Goal: Task Accomplishment & Management: Use online tool/utility

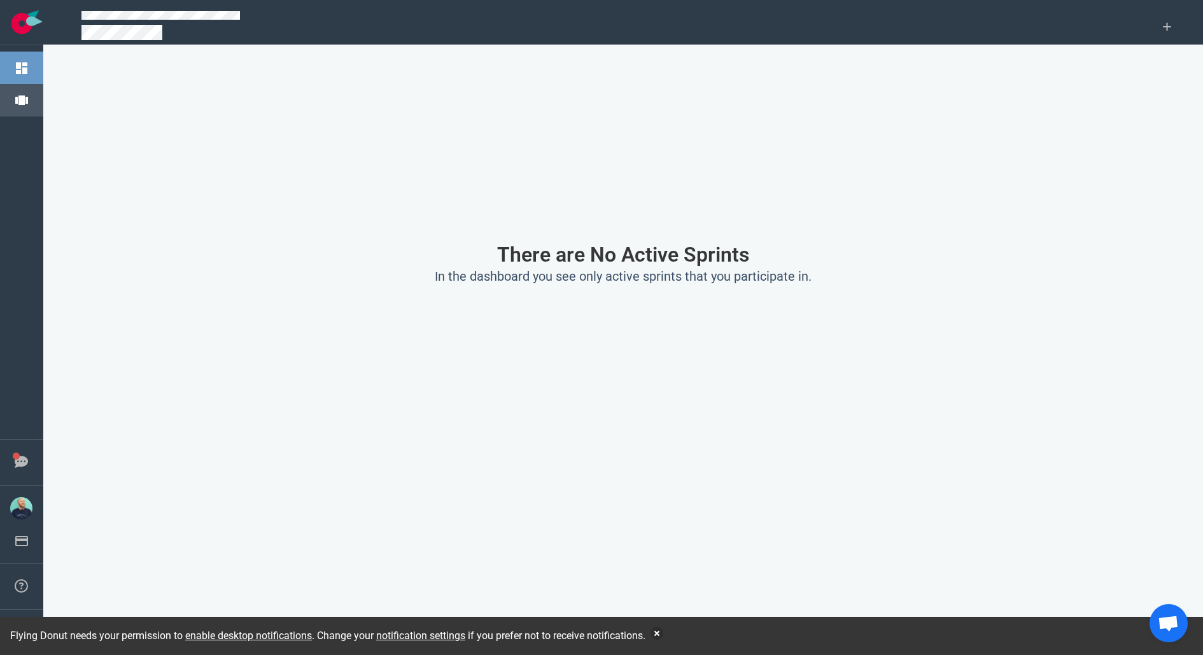
click at [39, 105] on link "Projects" at bounding box center [57, 99] width 36 height 11
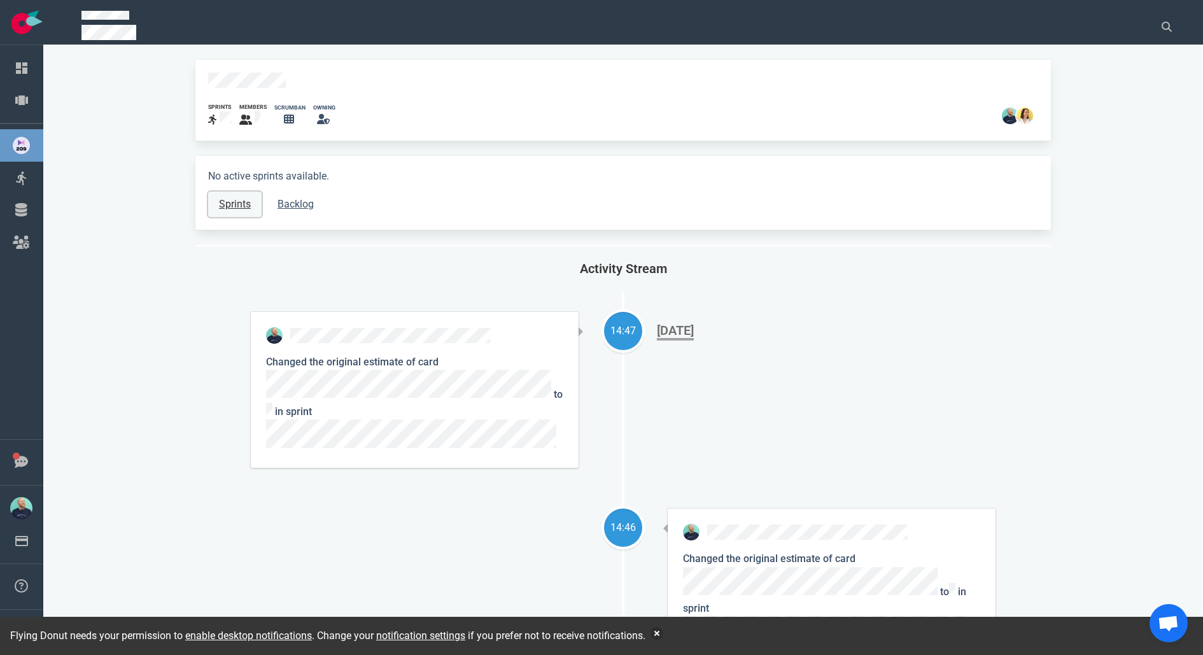
click at [232, 198] on link "Sprints" at bounding box center [234, 204] width 53 height 25
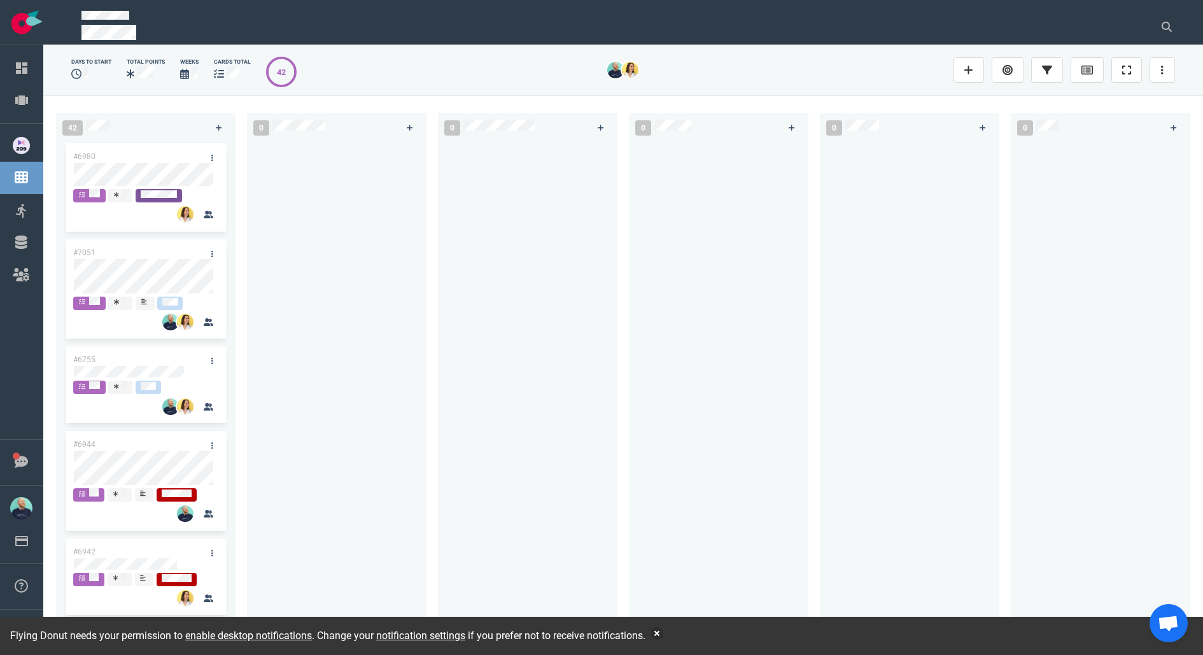
click at [719, 320] on div at bounding box center [719, 384] width 164 height 487
click at [300, 267] on div at bounding box center [337, 384] width 164 height 487
click at [663, 636] on button "button" at bounding box center [657, 633] width 13 height 13
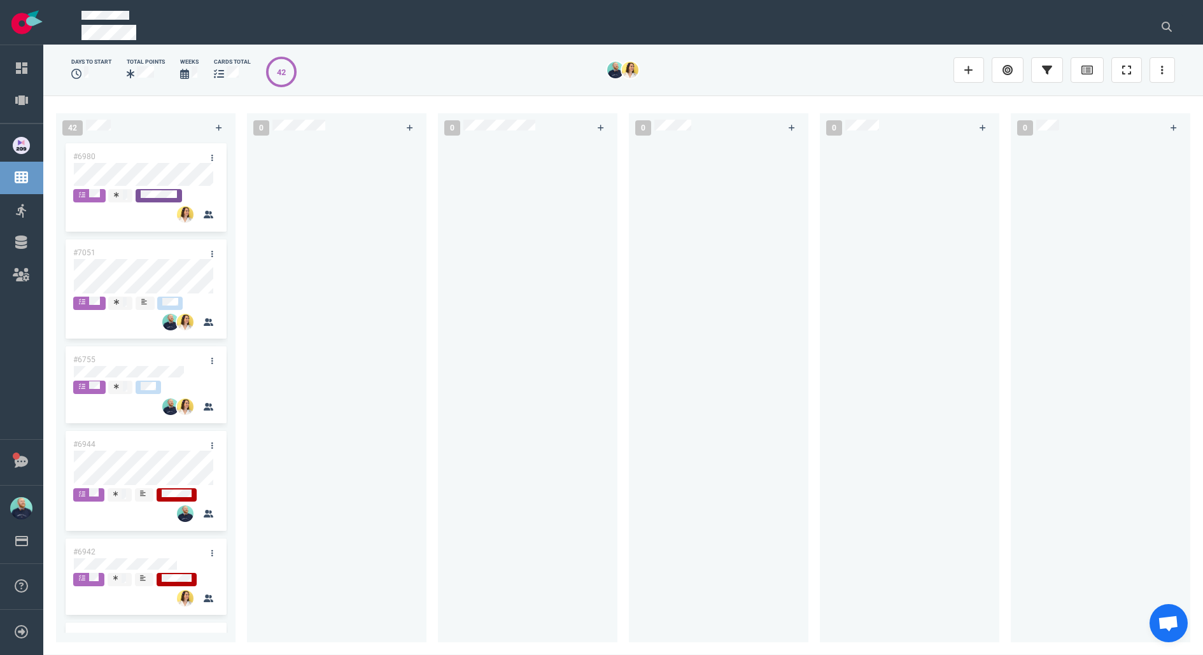
click at [281, 403] on div at bounding box center [337, 384] width 164 height 487
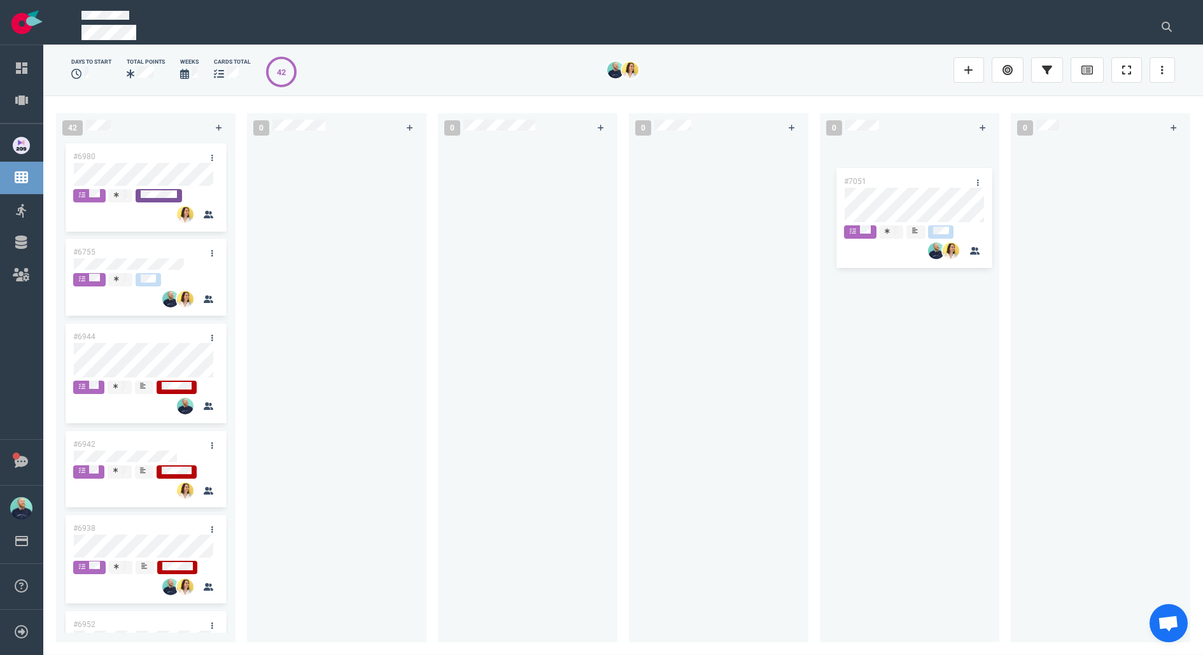
click at [888, 176] on div "42 #6980 #7051 #6755 #6944 #6942 #6938 #6952 #6948 #6951 #6987 #6767 #6925 #692…" at bounding box center [623, 374] width 1160 height 559
click at [982, 156] on link at bounding box center [976, 158] width 20 height 16
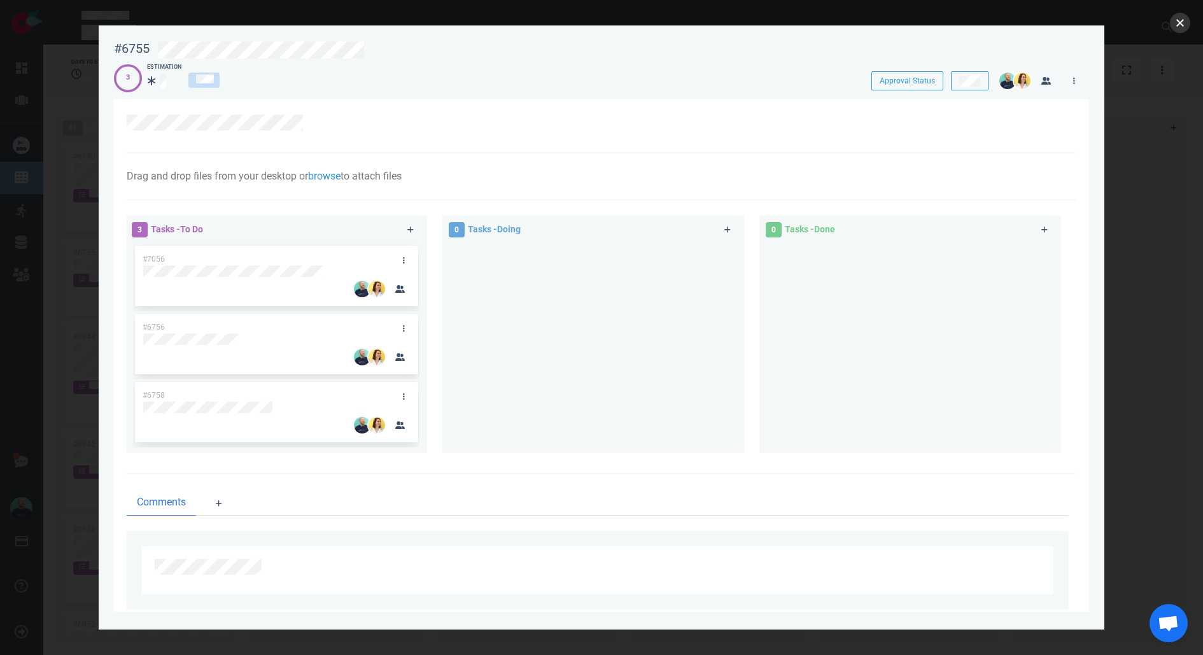
click at [1172, 27] on button "close" at bounding box center [1180, 23] width 20 height 20
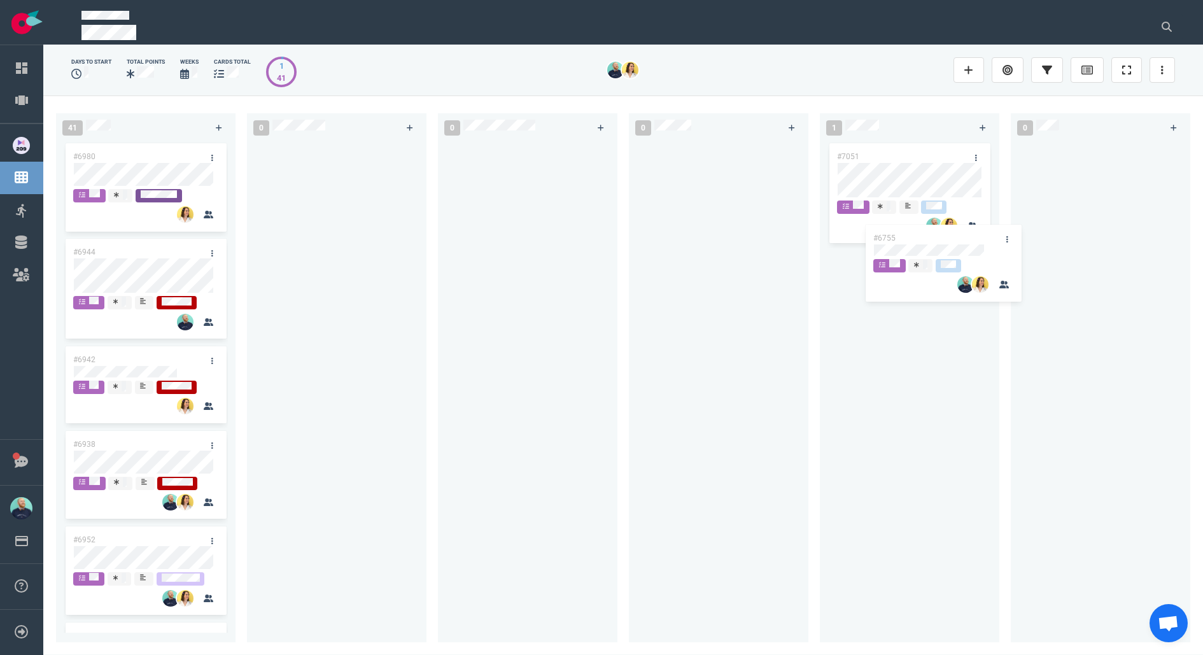
drag, startPoint x: 129, startPoint y: 250, endPoint x: 923, endPoint y: 262, distance: 794.6
click at [923, 262] on div "41 #6980 #6755 #6944 #6942 #6938 #6952 #6948 #6951 #6987 #6767 #6925 #6927 #675…" at bounding box center [623, 374] width 1160 height 559
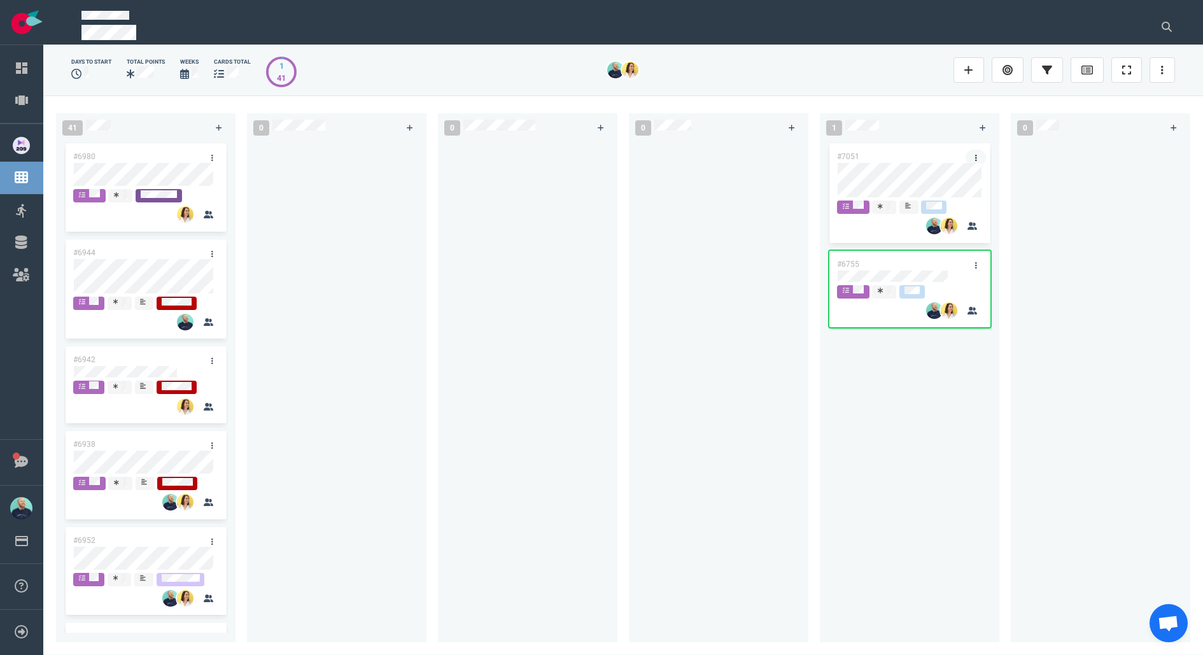
click at [975, 155] on icon at bounding box center [976, 158] width 2 height 6
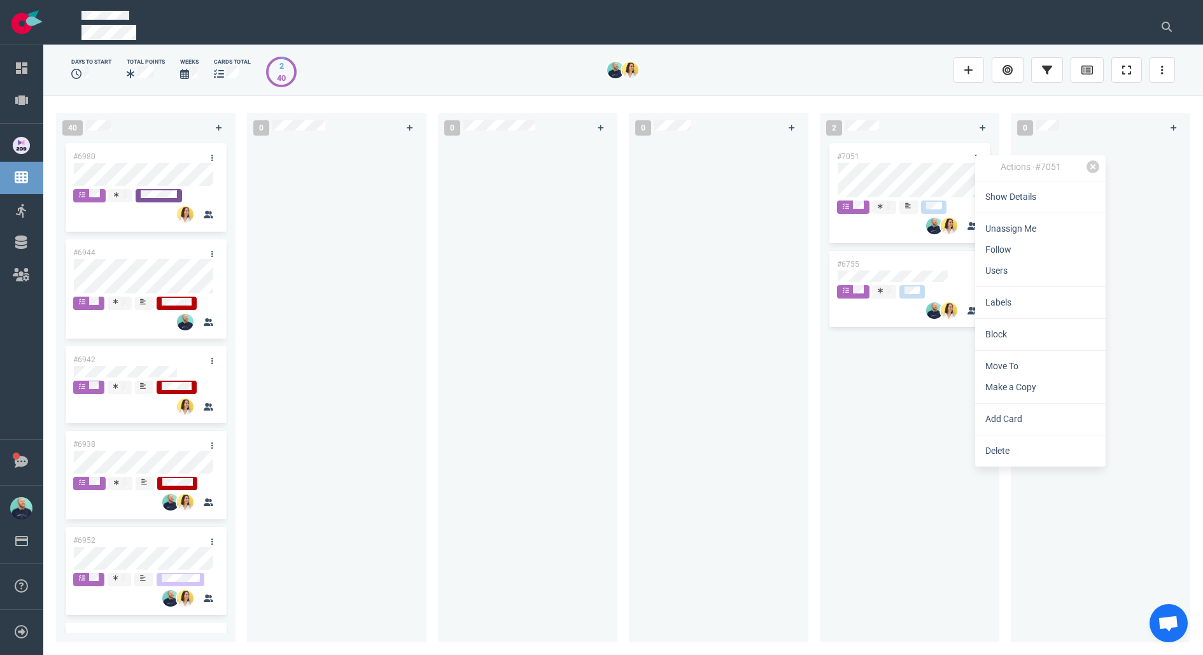
click at [1000, 350] on hr at bounding box center [1040, 350] width 130 height 1
click at [1000, 332] on link "Block" at bounding box center [1040, 334] width 130 height 21
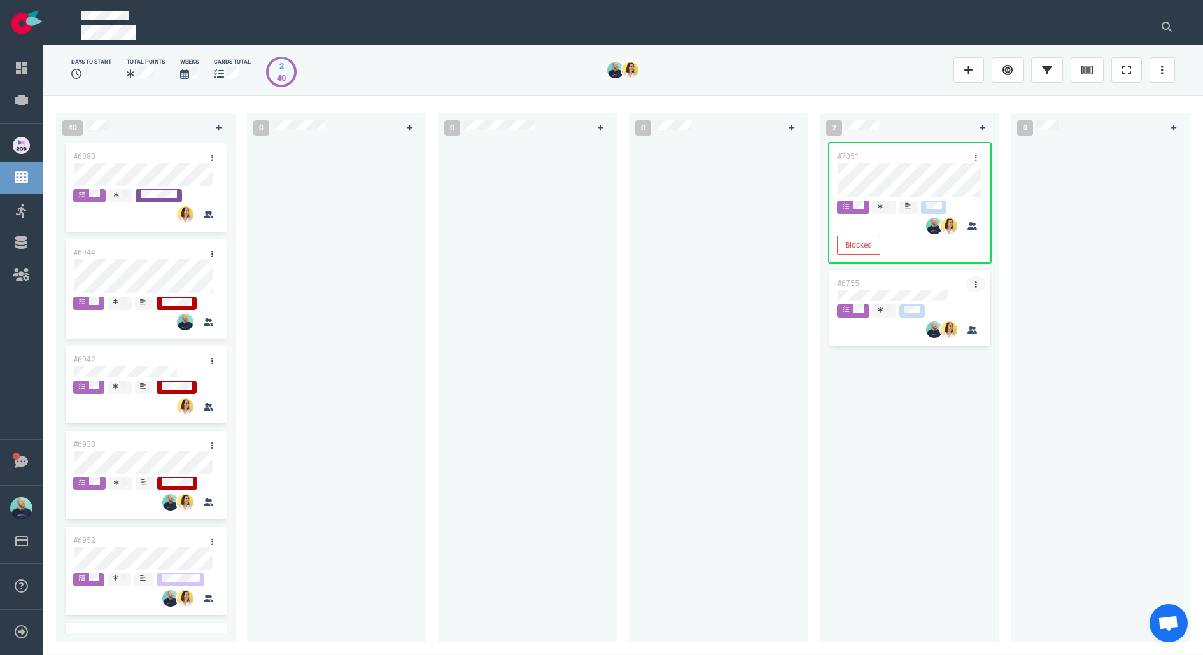
click at [981, 281] on link at bounding box center [976, 284] width 20 height 16
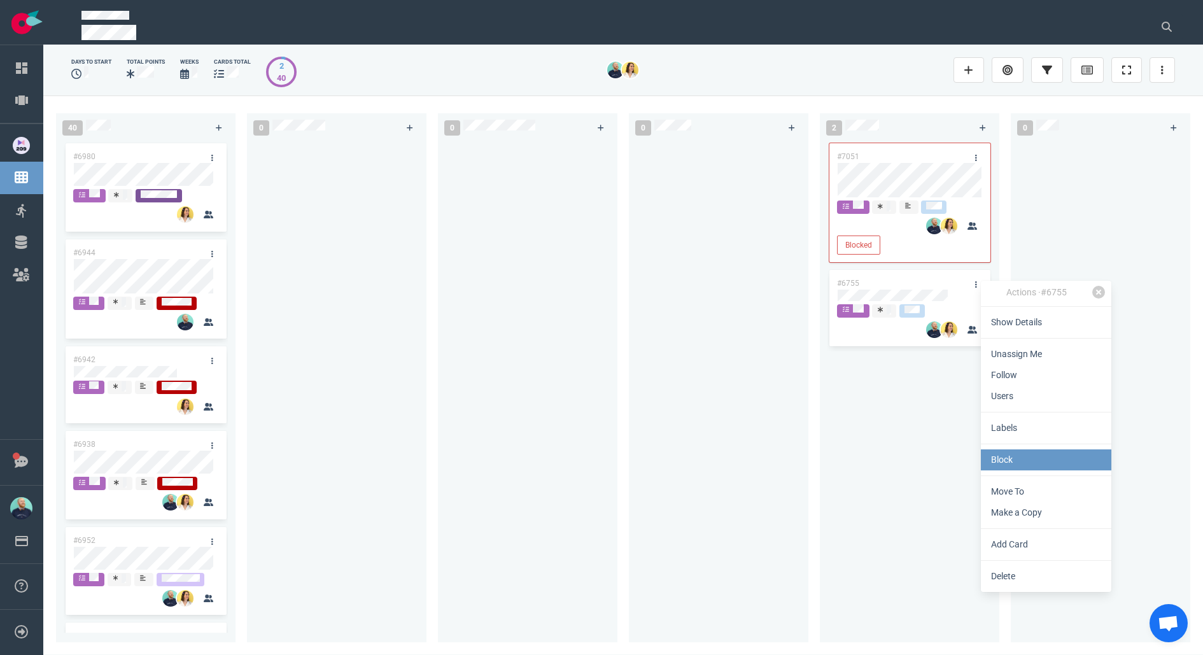
click at [998, 467] on link "Block" at bounding box center [1046, 459] width 130 height 21
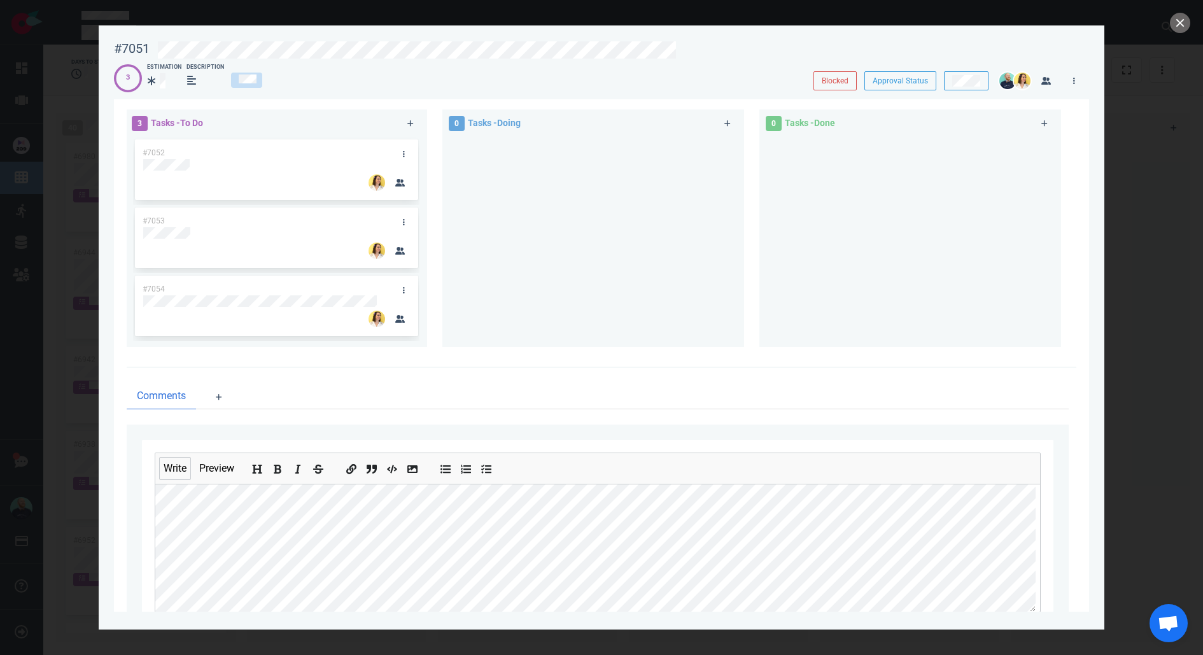
scroll to position [53, 0]
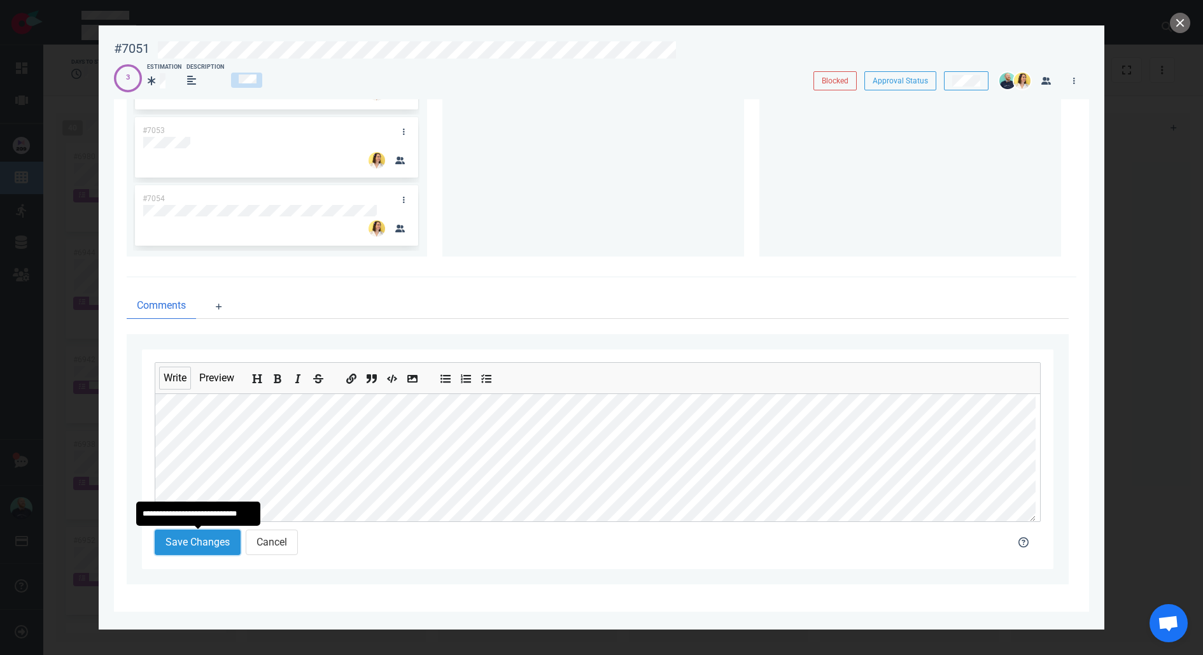
click at [192, 544] on button "Save Changes" at bounding box center [198, 542] width 86 height 25
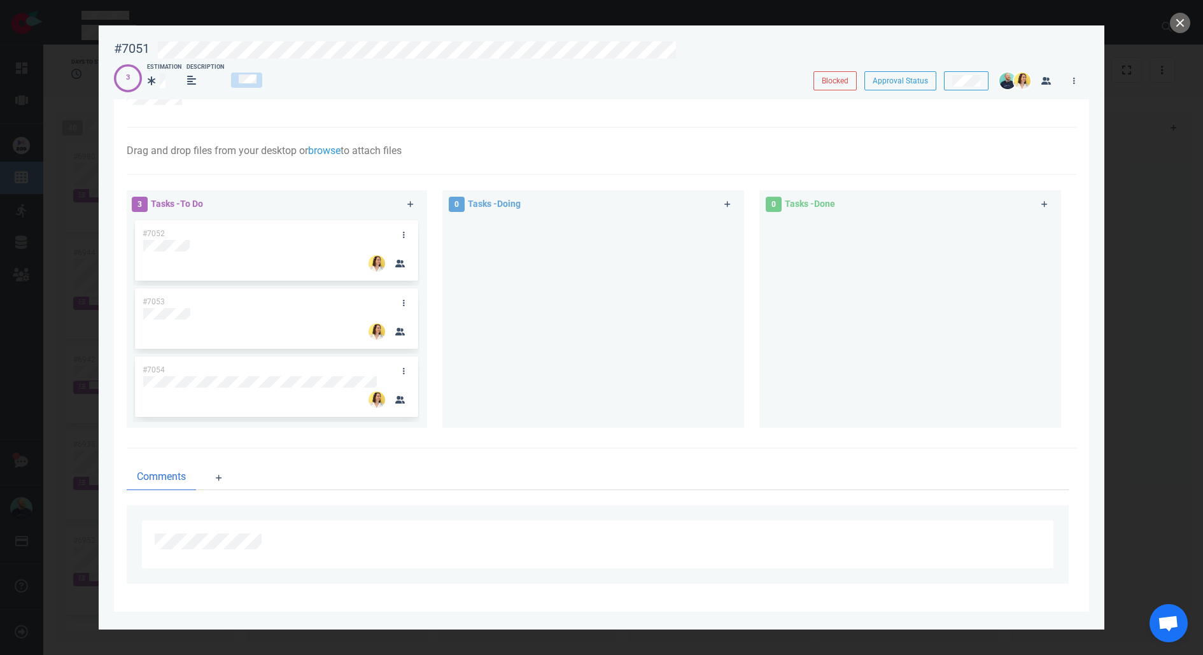
scroll to position [197, 0]
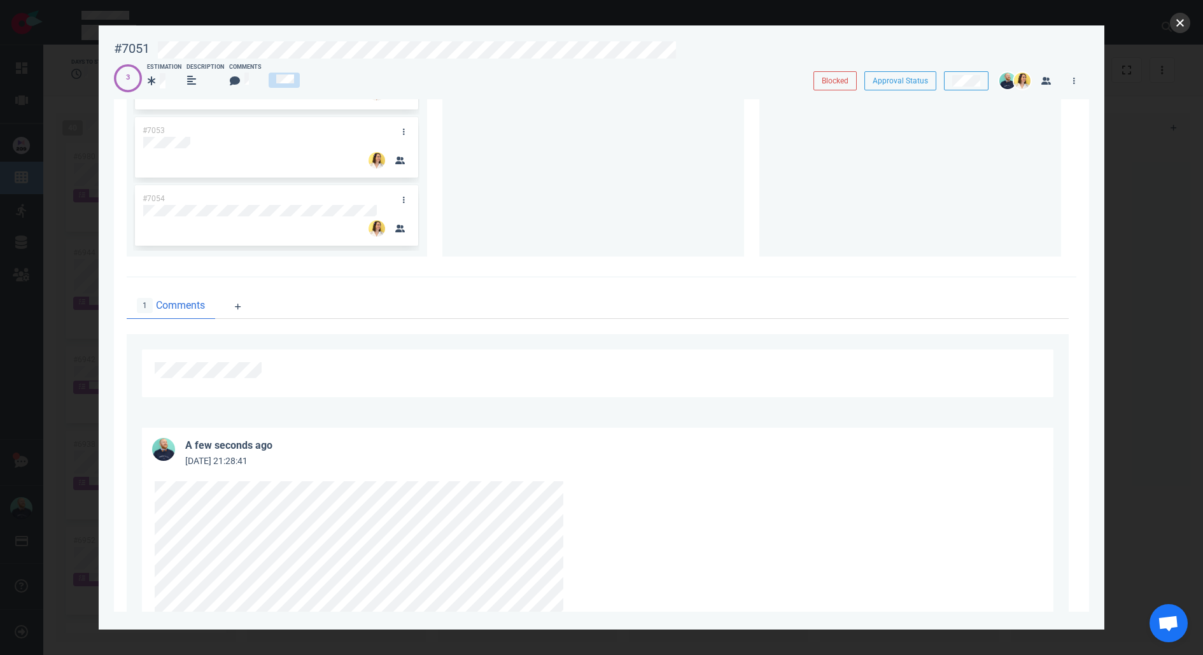
click at [1177, 14] on button "close" at bounding box center [1180, 23] width 20 height 20
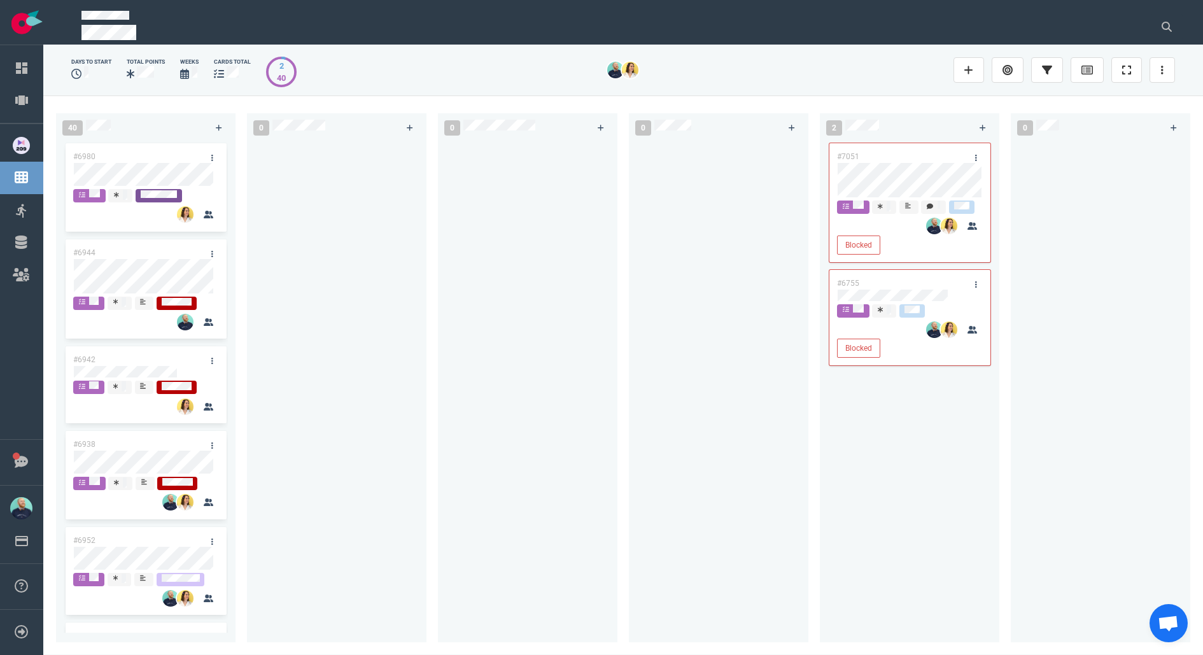
click at [894, 280] on div "#6755" at bounding box center [897, 283] width 136 height 27
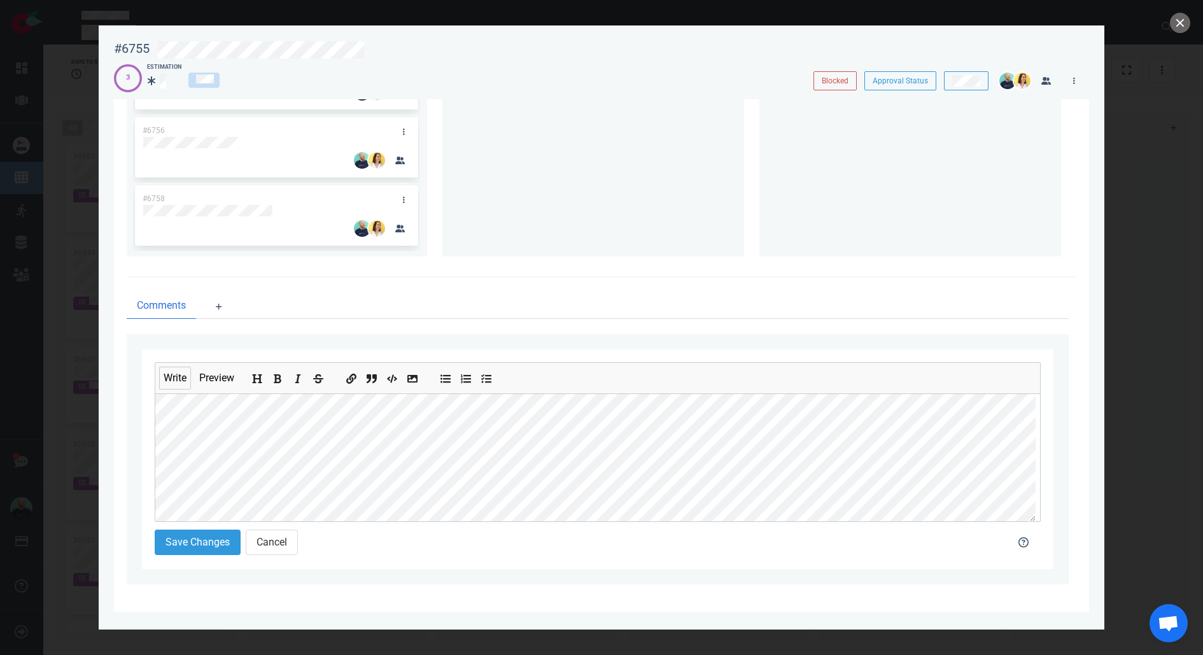
scroll to position [45, 0]
click at [183, 554] on button "Save Changes" at bounding box center [198, 542] width 86 height 25
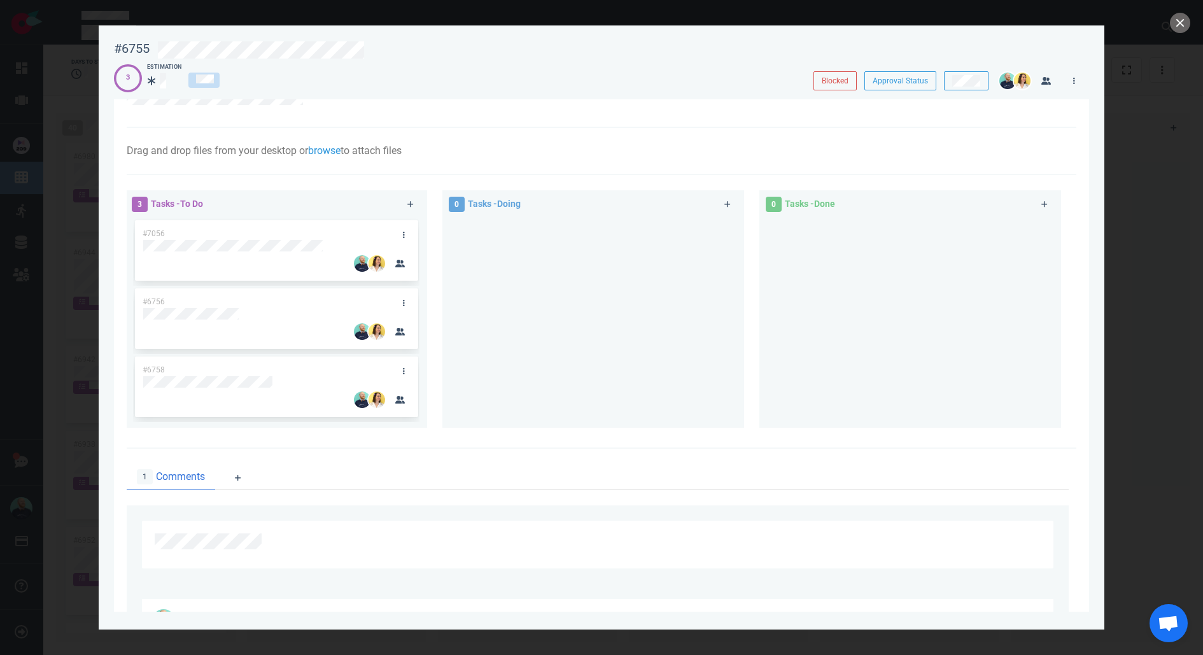
scroll to position [197, 0]
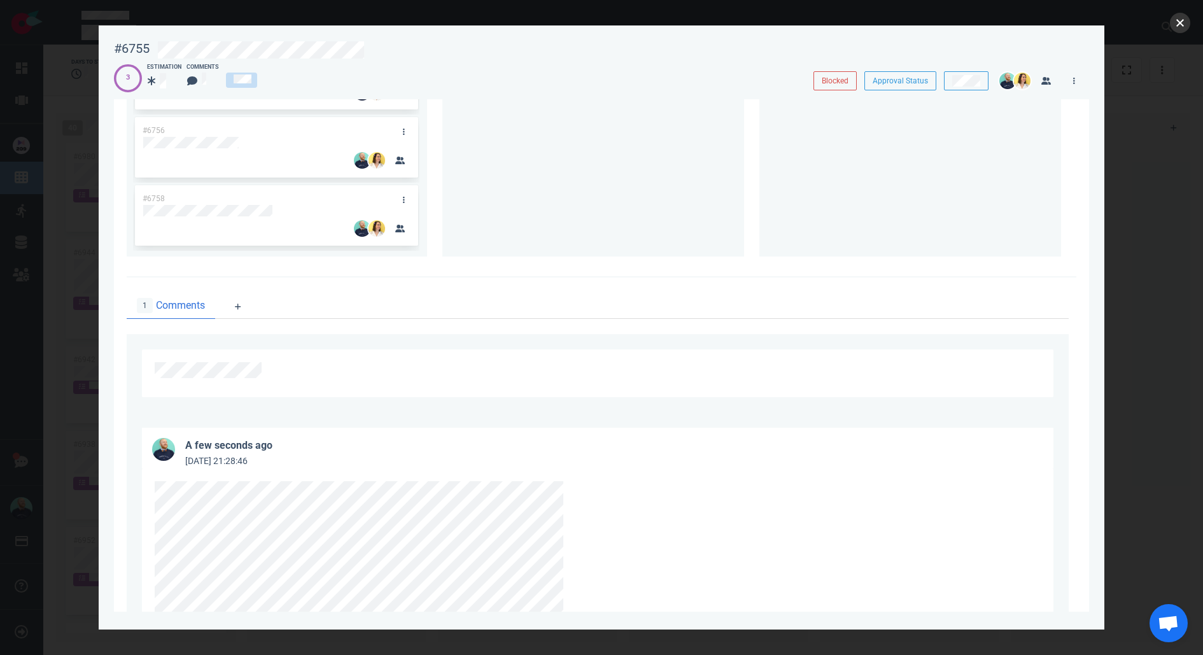
click at [1180, 29] on button "close" at bounding box center [1180, 23] width 20 height 20
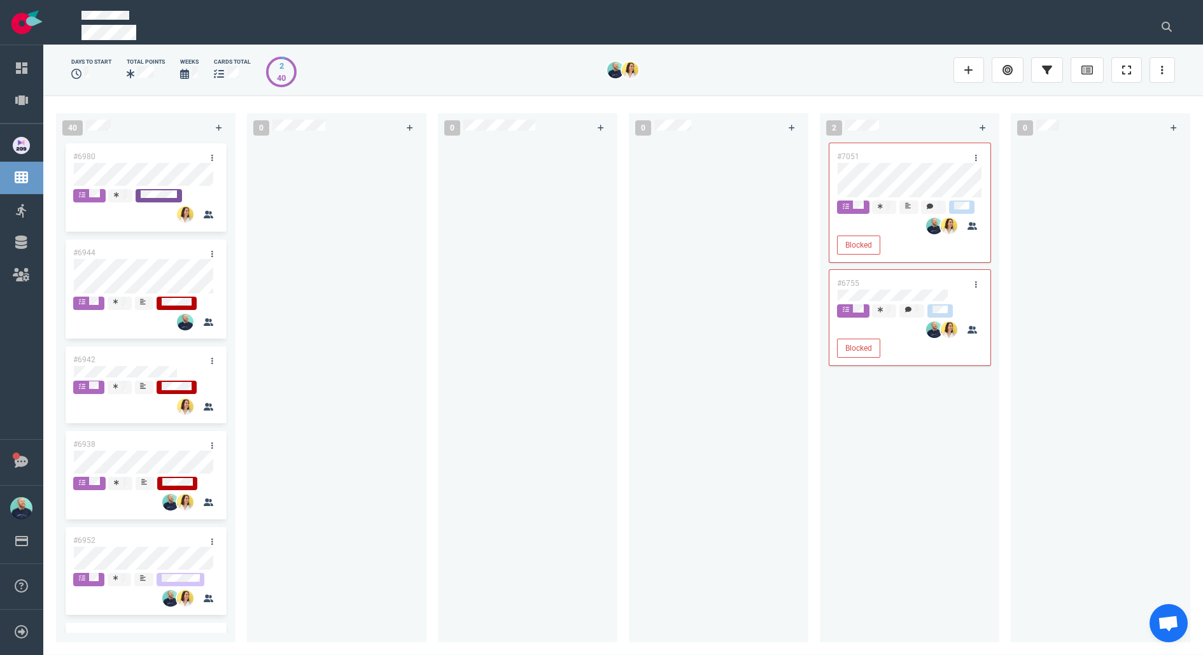
click at [709, 470] on div at bounding box center [719, 384] width 164 height 487
click at [919, 162] on div at bounding box center [909, 181] width 145 height 38
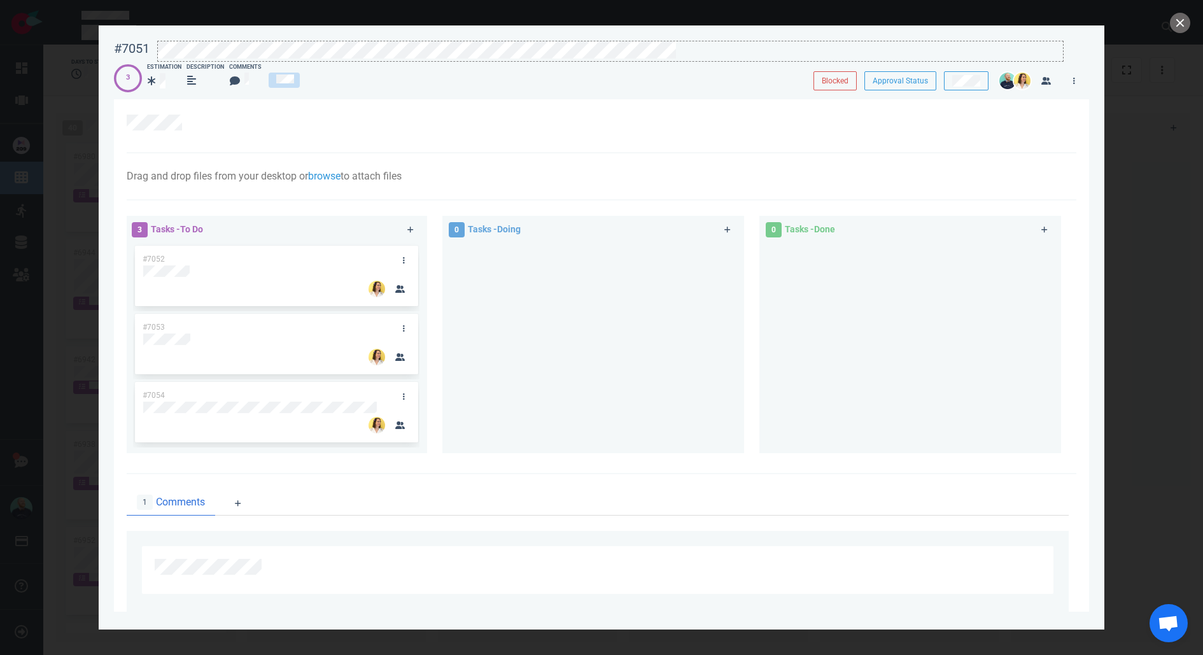
click at [748, 41] on div at bounding box center [610, 51] width 906 height 21
click at [1185, 27] on button "close" at bounding box center [1180, 23] width 20 height 20
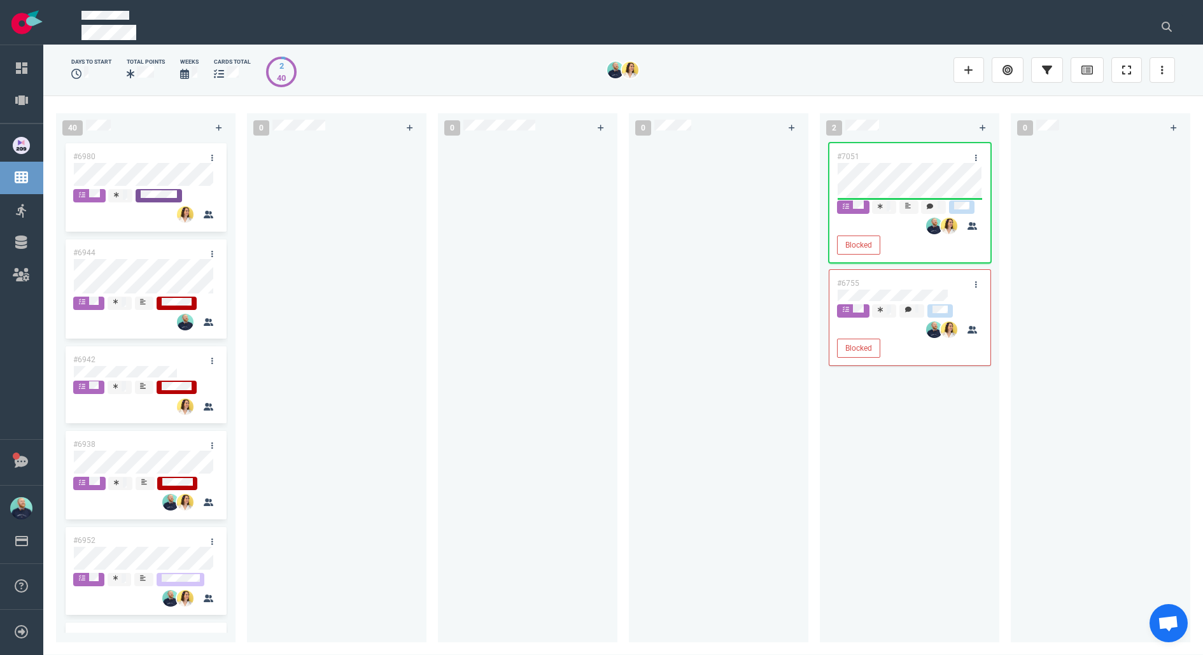
click at [879, 287] on div "#6755" at bounding box center [897, 283] width 136 height 27
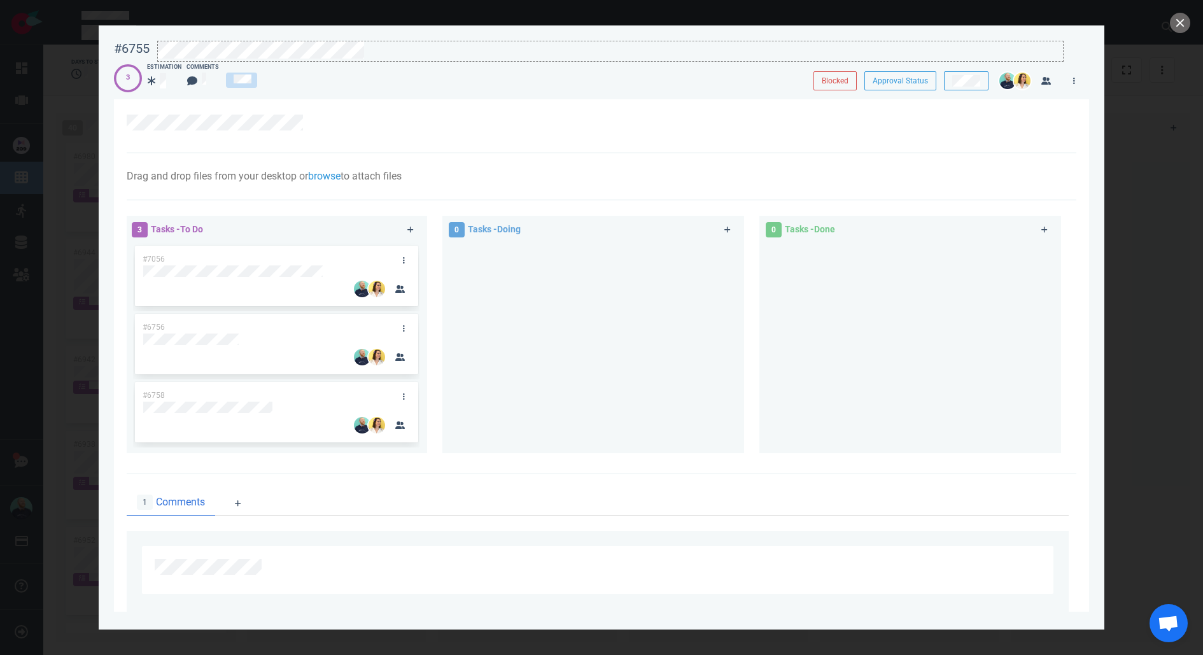
click at [465, 41] on div at bounding box center [610, 49] width 905 height 17
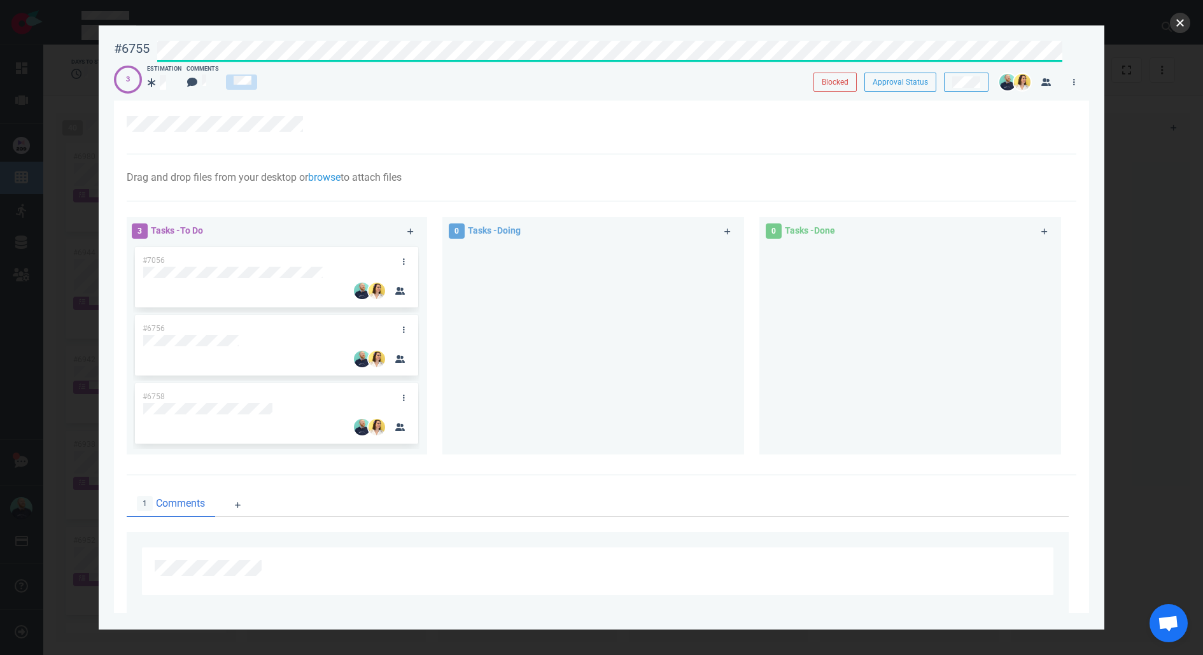
click at [1187, 23] on button "close" at bounding box center [1180, 23] width 20 height 20
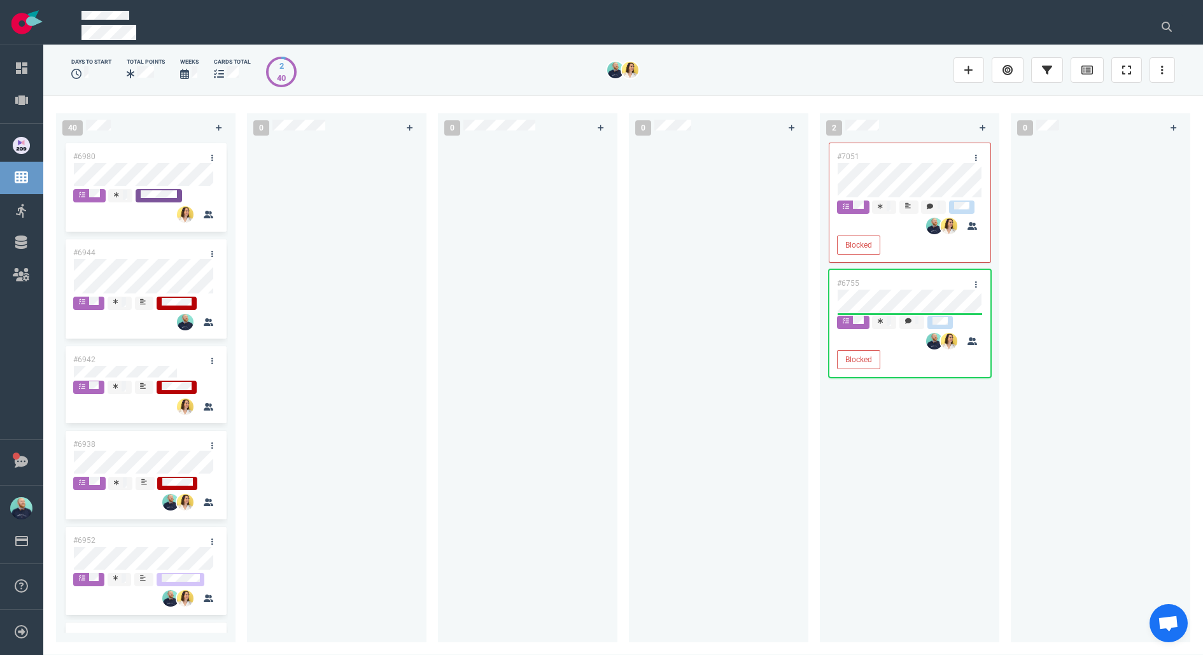
click at [617, 336] on div "0" at bounding box center [533, 375] width 191 height 539
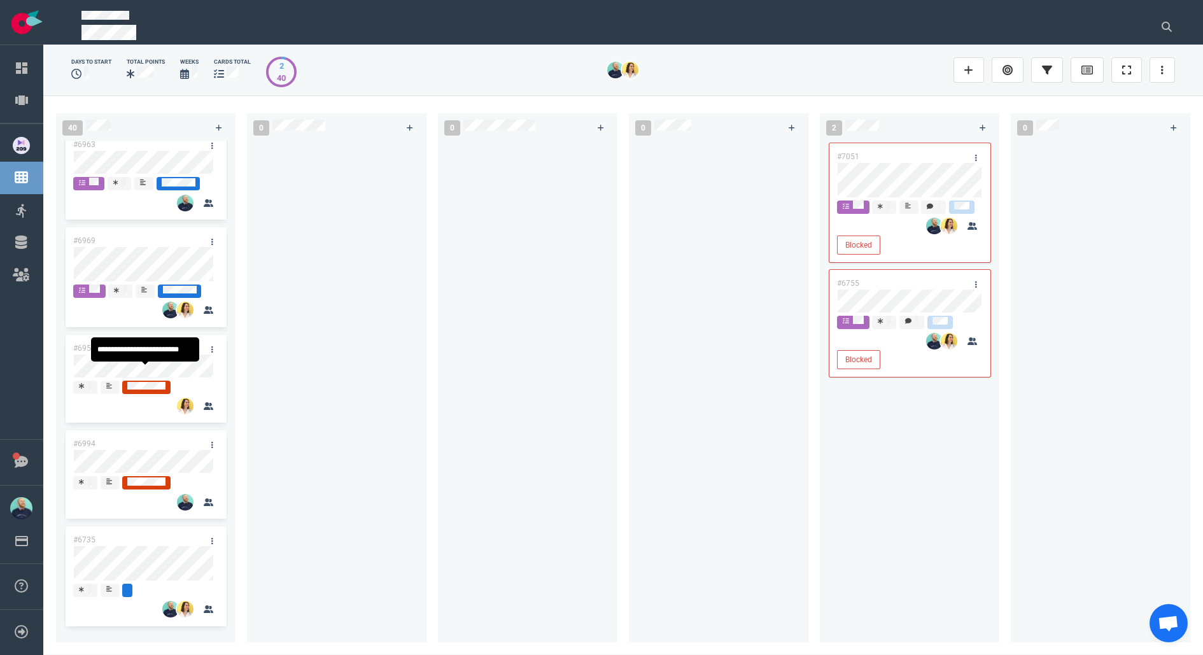
scroll to position [1577, 0]
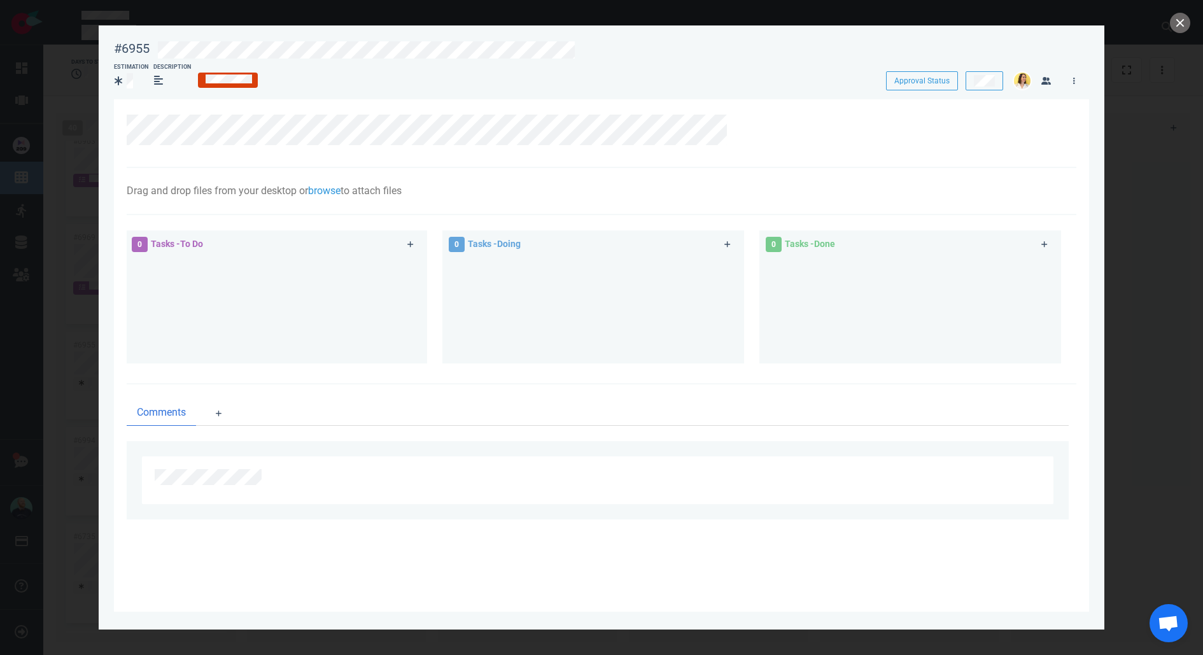
click at [588, 39] on div at bounding box center [607, 48] width 914 height 30
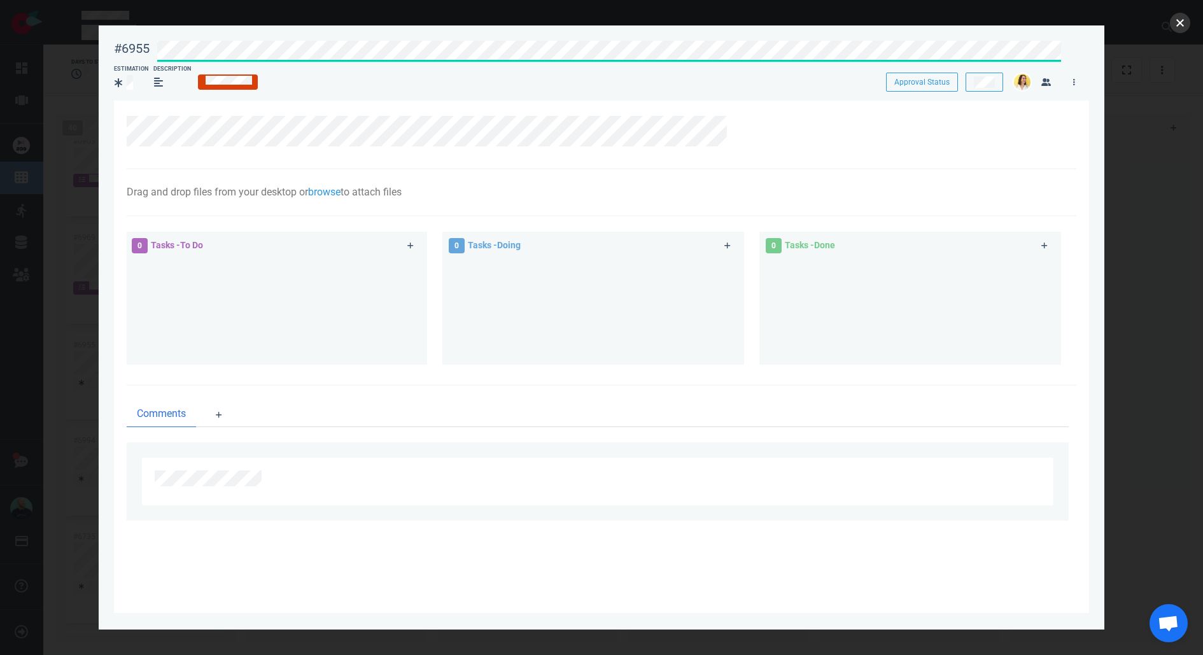
click at [1183, 27] on button "close" at bounding box center [1180, 23] width 20 height 20
click at [1183, 26] on button "close" at bounding box center [1180, 23] width 20 height 20
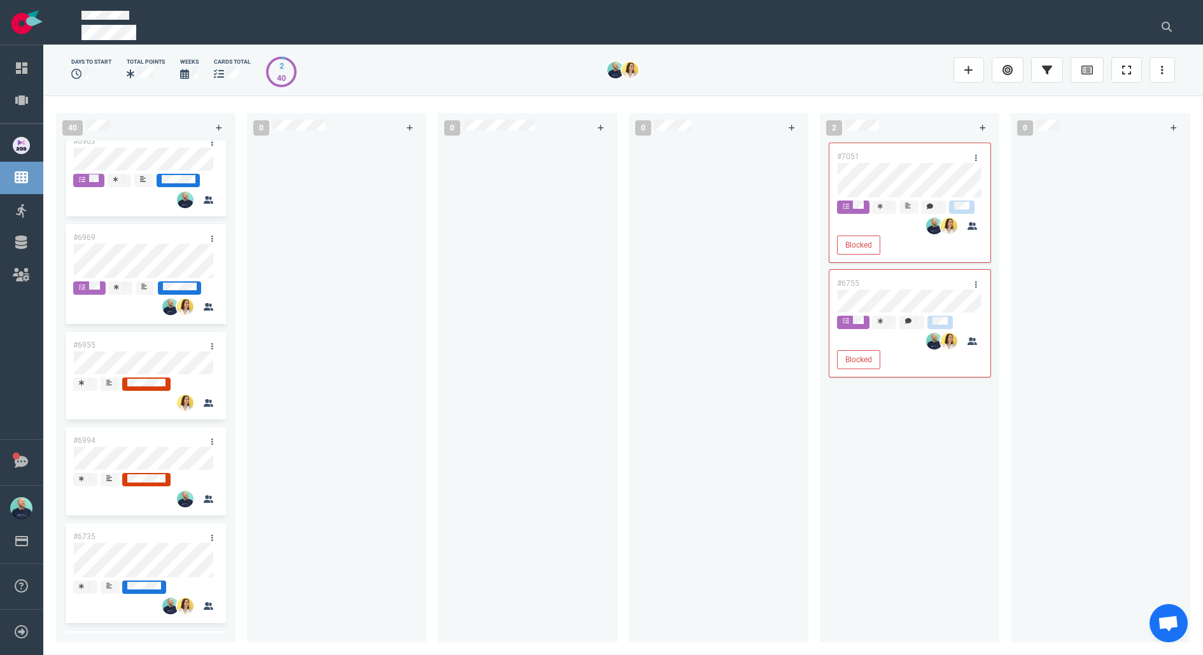
click at [649, 400] on div at bounding box center [719, 384] width 164 height 487
